Goal: Use online tool/utility: Utilize a website feature to perform a specific function

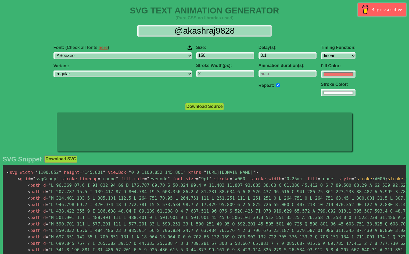
select select "linear"
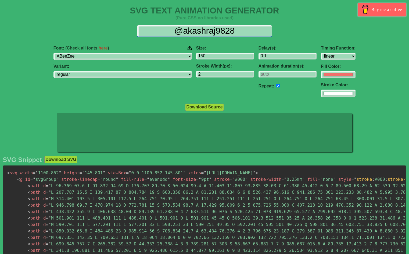
scroll to position [1, 0]
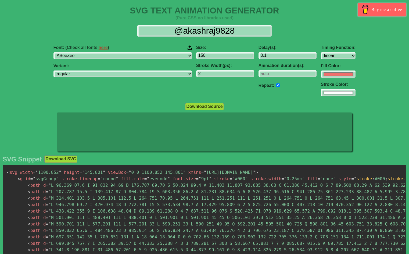
click at [135, 34] on div "@akashraj9828" at bounding box center [204, 31] width 401 height 12
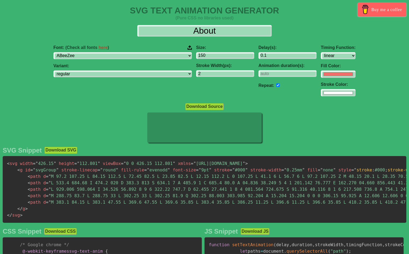
type input "About"
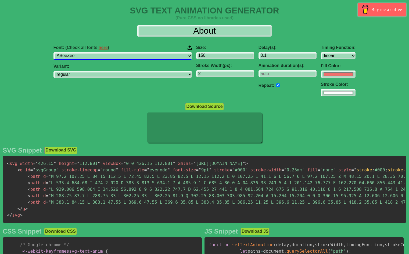
click at [154, 57] on select "ABeeZee ADLaM Display AR One Sans Abel Abhaya Libre Aboreto Abril Fatface Abyss…" at bounding box center [123, 55] width 139 height 7
click at [155, 57] on select "ABeeZee ADLaM Display AR One Sans Abel Abhaya Libre Aboreto Abril Fatface Abyss…" at bounding box center [123, 55] width 139 height 7
click at [80, 52] on select "ABeeZee ADLaM Display AR One Sans Abel Abhaya Libre Aboreto Abril Fatface Abyss…" at bounding box center [123, 55] width 139 height 7
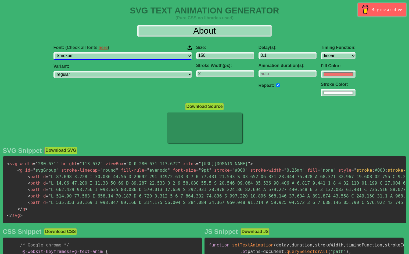
click at [154, 57] on select "ABeeZee ADLaM Display AR One Sans Abel Abhaya Libre Aboreto Abril Fatface Abyss…" at bounding box center [123, 55] width 139 height 7
click at [80, 52] on select "ABeeZee ADLaM Display AR One Sans Abel Abhaya Libre Aboreto Abril Fatface Abyss…" at bounding box center [123, 55] width 139 height 7
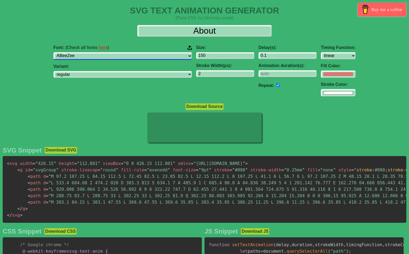
click at [154, 57] on select "ABeeZee ADLaM Display AR One Sans Abel Abhaya Libre Aboreto Abril Fatface Abyss…" at bounding box center [123, 55] width 139 height 7
click at [80, 52] on select "ABeeZee ADLaM Display AR One Sans Abel Abhaya Libre Aboreto Abril Fatface Abyss…" at bounding box center [123, 55] width 139 height 7
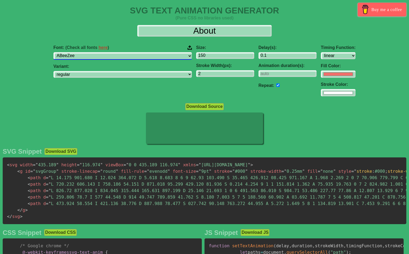
click at [154, 57] on select "ABeeZee ADLaM Display AR One Sans Abel Abhaya Libre Aboreto Abril Fatface Abyss…" at bounding box center [123, 55] width 139 height 7
click at [80, 52] on select "ABeeZee ADLaM Display AR One Sans Abel Abhaya Libre Aboreto Abril Fatface Abyss…" at bounding box center [123, 55] width 139 height 7
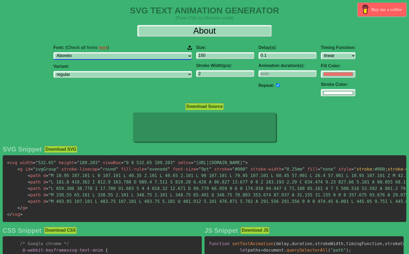
click at [153, 57] on select "ABeeZee ADLaM Display AR One Sans Abel Abhaya Libre Aboreto Abril Fatface Abyss…" at bounding box center [123, 55] width 139 height 7
click at [80, 52] on select "ABeeZee ADLaM Display AR One Sans Abel Abhaya Libre Aboreto Abril Fatface Abyss…" at bounding box center [123, 55] width 139 height 7
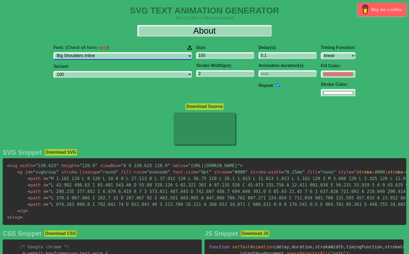
click at [154, 56] on select "ABeeZee ADLaM Display AR One Sans Abel Abhaya Libre Aboreto Abril Fatface Abyss…" at bounding box center [123, 55] width 139 height 7
select select "Big Shoulders"
click at [80, 52] on select "ABeeZee ADLaM Display AR One Sans Abel Abhaya Libre Aboreto Abril Fatface Abyss…" at bounding box center [123, 55] width 139 height 7
select select "100"
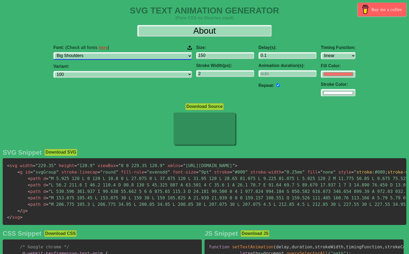
click at [155, 57] on select "ABeeZee ADLaM Display AR One Sans Abel Abhaya Libre Aboreto Abril Fatface Abyss…" at bounding box center [123, 55] width 139 height 7
click at [80, 52] on select "ABeeZee ADLaM Display AR One Sans Abel Abhaya Libre Aboreto Abril Fatface Abyss…" at bounding box center [123, 55] width 139 height 7
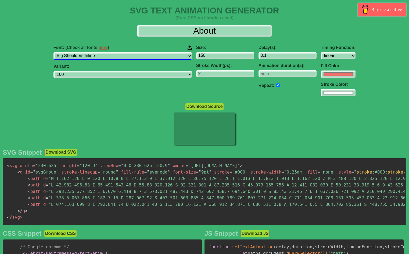
click at [153, 56] on select "ABeeZee ADLaM Display AR One Sans Abel Abhaya Libre Aboreto Abril Fatface Abyss…" at bounding box center [123, 55] width 139 height 7
click at [80, 52] on select "ABeeZee ADLaM Display AR One Sans Abel Abhaya Libre Aboreto Abril Fatface Abyss…" at bounding box center [123, 55] width 139 height 7
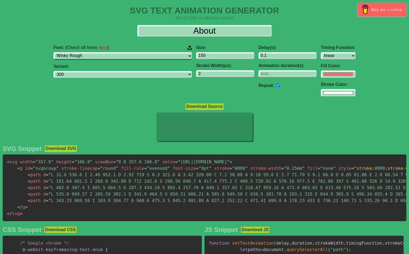
click at [155, 55] on select "ABeeZee ADLaM Display AR One Sans Abel Abhaya Libre Aboreto Abril Fatface Abyss…" at bounding box center [123, 55] width 139 height 7
select select "Space Grotesk"
click at [80, 52] on select "ABeeZee ADLaM Display AR One Sans Abel Abhaya Libre Aboreto Abril Fatface Abyss…" at bounding box center [123, 55] width 139 height 7
select select "300"
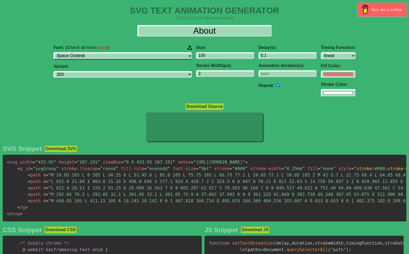
click at [156, 58] on select "ABeeZee ADLaM Display AR One Sans Abel Abhaya Libre Aboreto Abril Fatface Abyss…" at bounding box center [123, 55] width 139 height 7
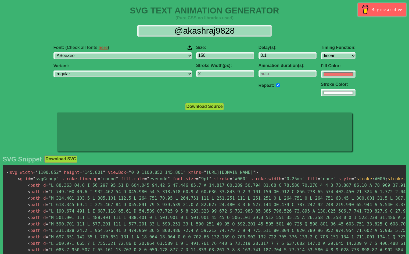
select select "linear"
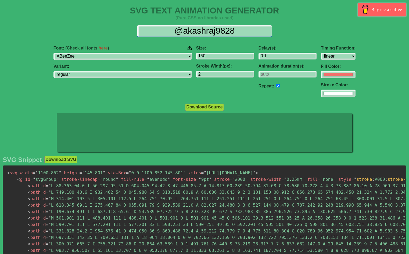
scroll to position [1, 0]
drag, startPoint x: 248, startPoint y: 31, endPoint x: 92, endPoint y: 36, distance: 155.8
click at [92, 36] on div "@akashraj9828" at bounding box center [204, 31] width 401 height 12
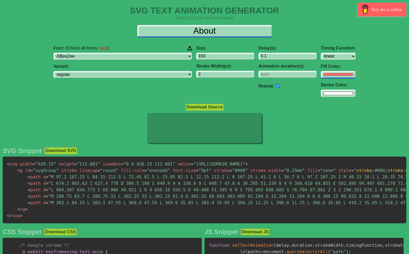
type input "About"
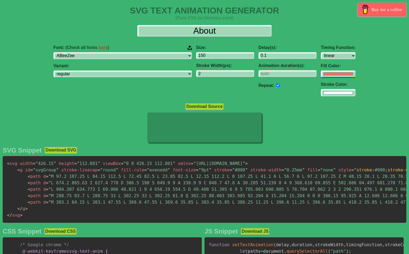
scroll to position [0, 0]
click at [321, 75] on input "#f16f6b" at bounding box center [338, 73] width 35 height 7
click at [321, 76] on input "#f16f6b" at bounding box center [338, 73] width 35 height 7
click at [321, 75] on input "#3cb36b" at bounding box center [338, 73] width 35 height 7
type input "#3cb371"
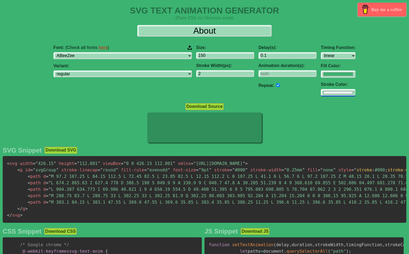
click at [321, 78] on input "#ffffff" at bounding box center [338, 73] width 35 height 7
click at [321, 78] on input "#2d8bff" at bounding box center [338, 73] width 35 height 7
type input "#2d8b57"
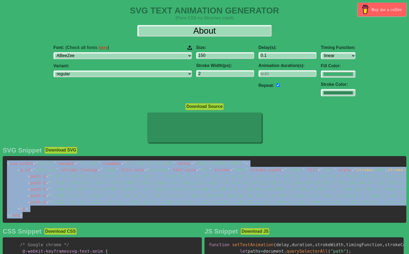
drag, startPoint x: 7, startPoint y: 166, endPoint x: 34, endPoint y: 220, distance: 59.9
click at [34, 220] on pre "< svg width = " 426.15 " height = " 112.801 " viewBox = " 0 0 426.15 112.801 " …" at bounding box center [205, 189] width 404 height 67
copy code "< svg width = " 426.15 " height = " 112.801 " viewBox = " 0 0 426.15 112.801 " …"
